Goal: Task Accomplishment & Management: Manage account settings

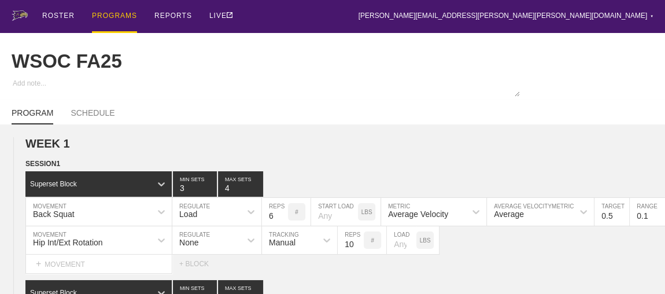
click at [113, 14] on div "PROGRAMS" at bounding box center [114, 16] width 45 height 33
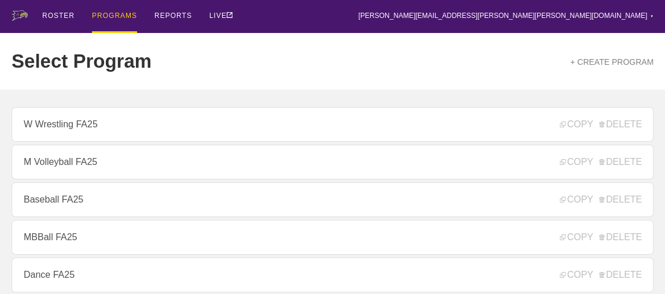
scroll to position [157, 0]
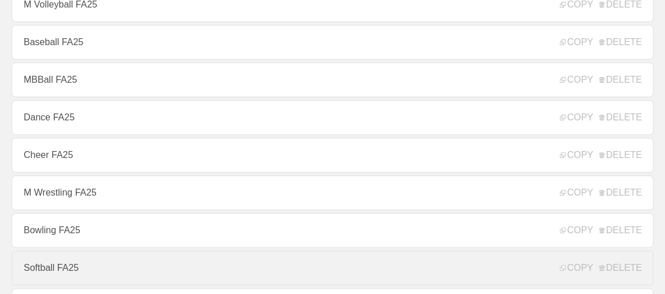
click at [49, 268] on link "Softball FA25" at bounding box center [333, 268] width 642 height 35
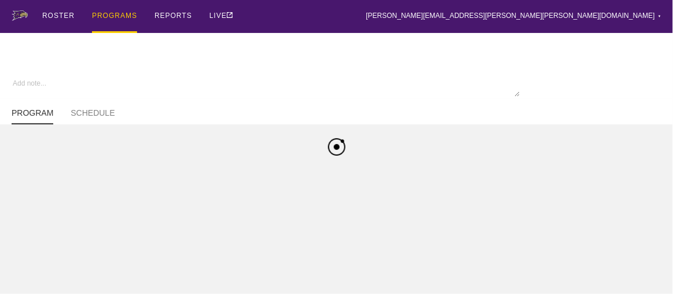
type textarea "x"
type input "Softball FA25"
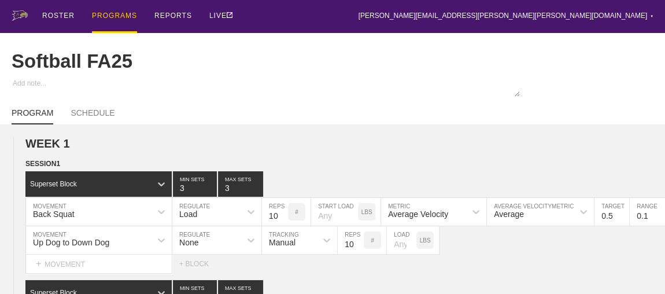
click at [101, 16] on div "PROGRAMS" at bounding box center [114, 16] width 45 height 33
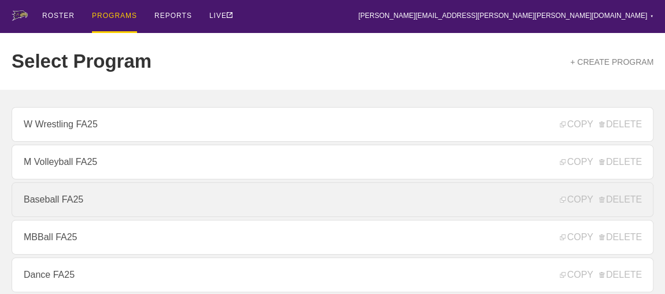
click at [87, 206] on link "Baseball FA25" at bounding box center [333, 199] width 642 height 35
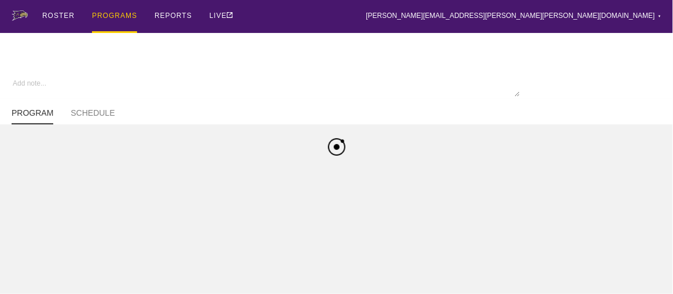
type textarea "x"
type input "Baseball FA25"
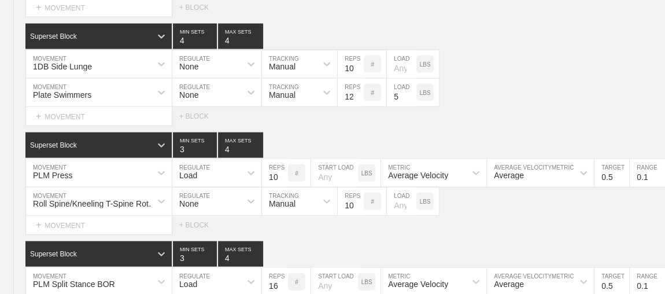
scroll to position [1208, 0]
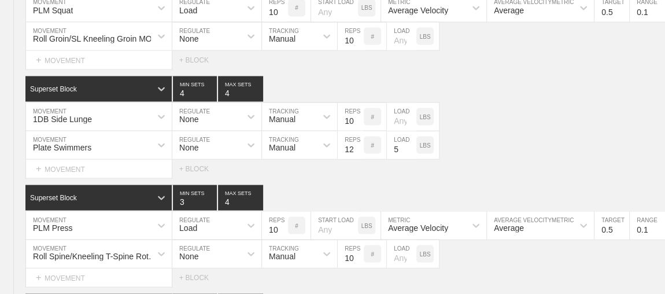
click at [362, 137] on input "12" at bounding box center [351, 145] width 26 height 28
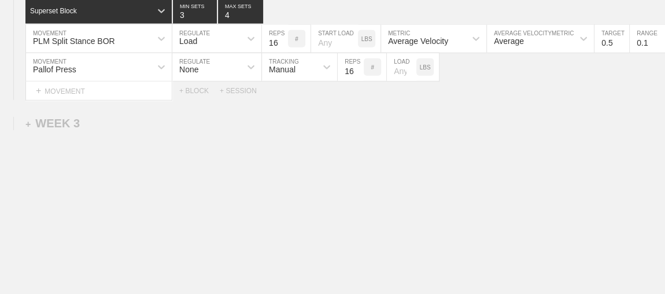
scroll to position [1524, 0]
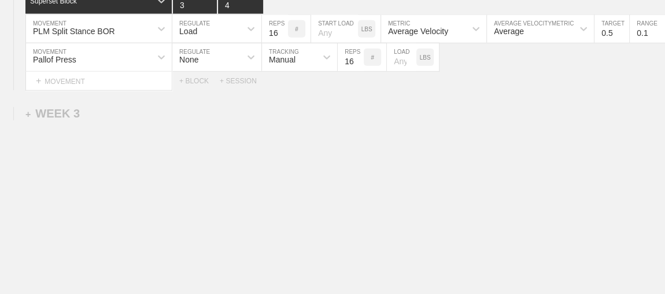
type input "11"
drag, startPoint x: 362, startPoint y: 137, endPoint x: 241, endPoint y: 120, distance: 122.7
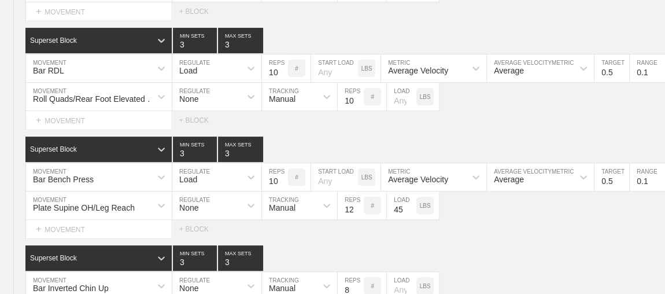
scroll to position [0, 0]
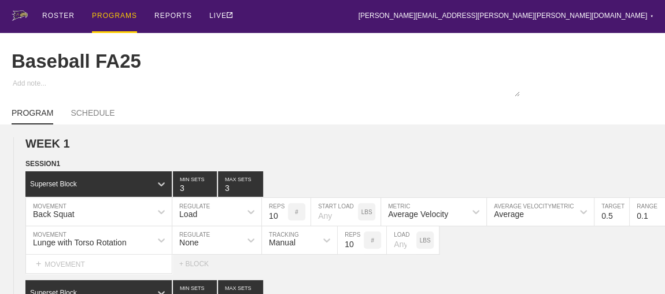
click at [115, 14] on div "PROGRAMS" at bounding box center [114, 16] width 45 height 33
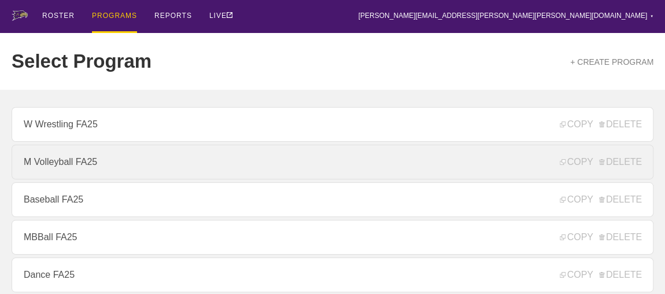
scroll to position [157, 0]
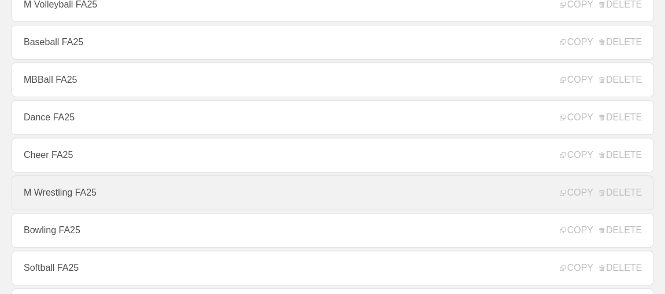
click at [72, 193] on link "M Wrestling FA25" at bounding box center [333, 192] width 642 height 35
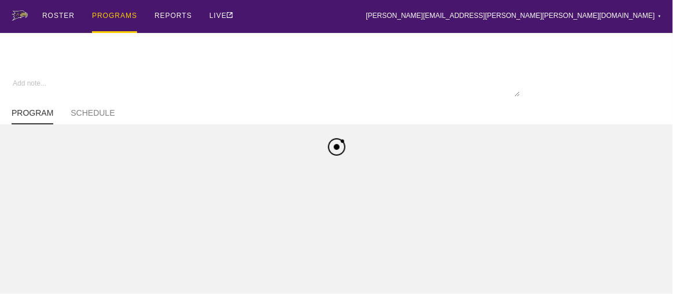
type textarea "x"
type input "M Wrestling FA25"
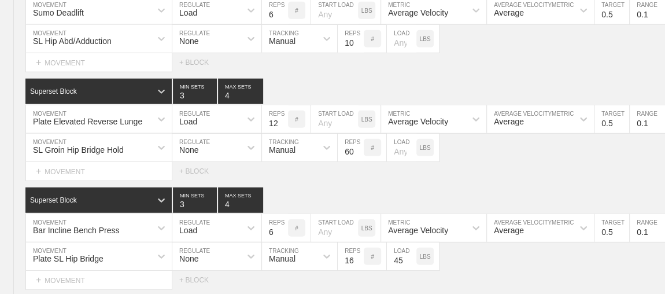
scroll to position [1740, 0]
